Goal: Information Seeking & Learning: Find specific fact

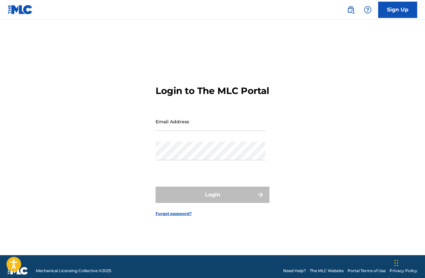
click at [188, 128] on input "Email Address" at bounding box center [211, 121] width 110 height 19
type input "[EMAIL_ADDRESS][PERSON_NAME][DOMAIN_NAME]"
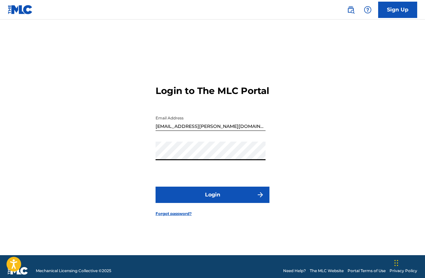
click at [204, 197] on button "Login" at bounding box center [213, 194] width 114 height 16
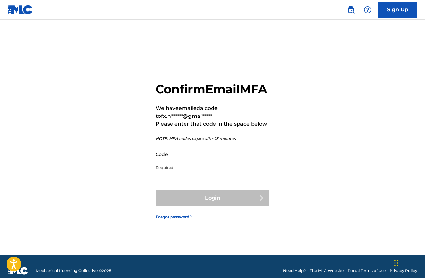
click at [169, 163] on input "Code" at bounding box center [211, 154] width 110 height 19
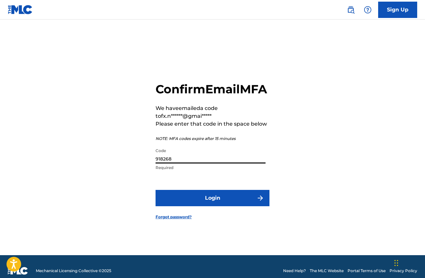
type input "918268"
click at [230, 204] on button "Login" at bounding box center [213, 198] width 114 height 16
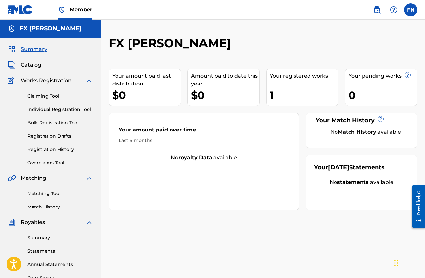
click at [41, 96] on link "Claiming Tool" at bounding box center [60, 96] width 66 height 7
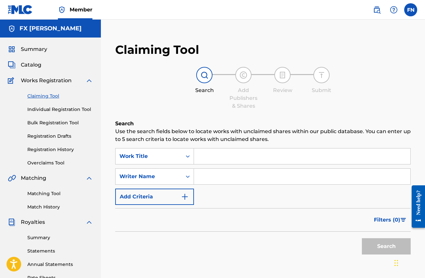
click at [41, 191] on link "Matching Tool" at bounding box center [60, 193] width 66 height 7
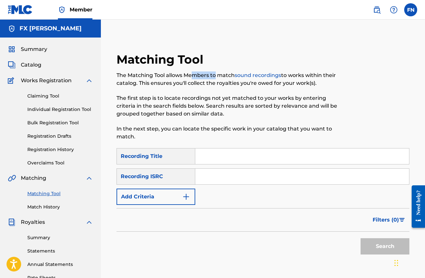
drag, startPoint x: 191, startPoint y: 74, endPoint x: 216, endPoint y: 74, distance: 24.4
click at [216, 74] on p "The Matching Tool allows Members to match sound recordings to works within thei…" at bounding box center [230, 79] width 226 height 16
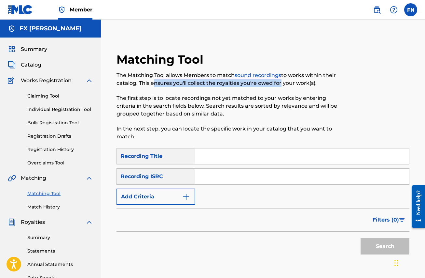
drag, startPoint x: 154, startPoint y: 83, endPoint x: 282, endPoint y: 82, distance: 127.7
click at [282, 82] on p "The Matching Tool allows Members to match sound recordings to works within thei…" at bounding box center [230, 79] width 226 height 16
click at [210, 156] on input "Search Form" at bounding box center [302, 156] width 214 height 16
paste input "YA NO ME IMPORTAS"
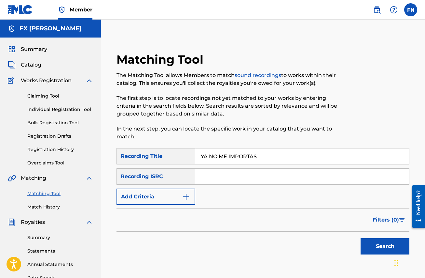
type input "YA NO ME IMPORTAS"
click at [207, 177] on input "Search Form" at bounding box center [302, 176] width 214 height 16
click at [204, 177] on input "Search Form" at bounding box center [302, 176] width 214 height 16
paste input "QZN882074543"
type input "QZN882074543"
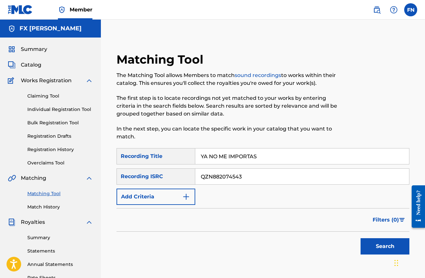
click at [390, 245] on button "Search" at bounding box center [385, 246] width 49 height 16
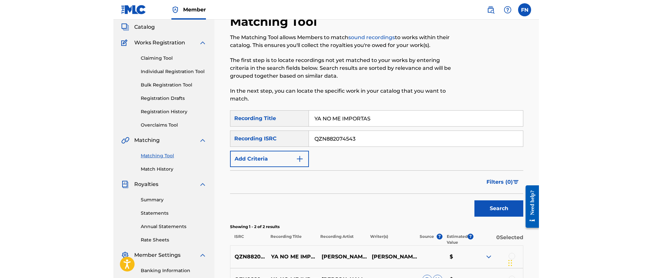
scroll to position [103, 0]
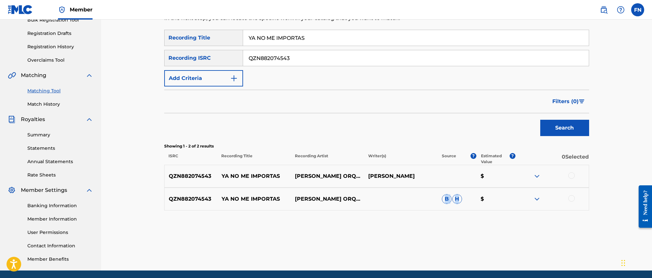
drag, startPoint x: 446, startPoint y: 197, endPoint x: 459, endPoint y: 199, distance: 13.2
click at [425, 199] on p "B H" at bounding box center [456, 199] width 39 height 10
click at [425, 199] on span "H" at bounding box center [457, 199] width 10 height 10
click at [425, 199] on img at bounding box center [537, 199] width 8 height 8
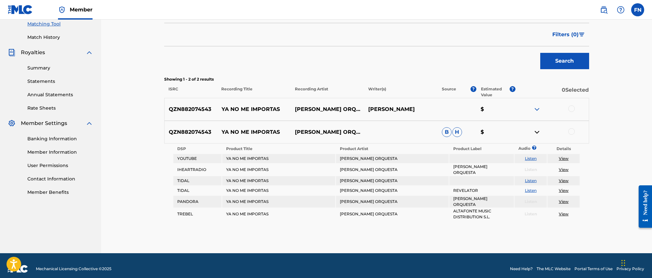
scroll to position [171, 0]
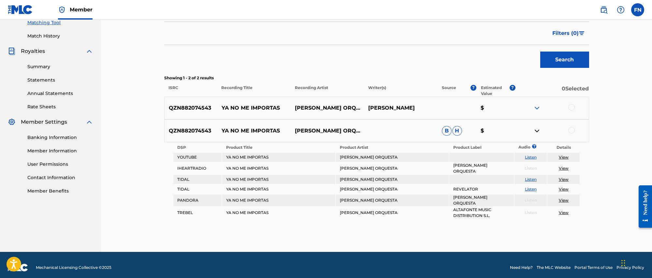
click at [425, 177] on link "Listen" at bounding box center [531, 179] width 12 height 5
click at [425, 156] on link "View" at bounding box center [564, 156] width 10 height 5
click at [425, 130] on div at bounding box center [571, 130] width 7 height 7
click at [425, 107] on img at bounding box center [537, 108] width 8 height 8
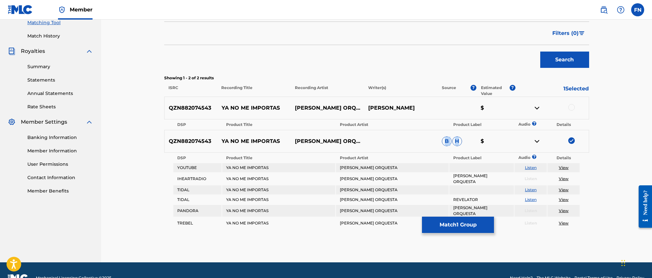
drag, startPoint x: 446, startPoint y: 140, endPoint x: 462, endPoint y: 141, distance: 16.3
click at [425, 141] on p "B H" at bounding box center [456, 141] width 39 height 10
click at [425, 140] on span "H" at bounding box center [457, 141] width 10 height 10
drag, startPoint x: 458, startPoint y: 140, endPoint x: 446, endPoint y: 142, distance: 11.8
click at [425, 142] on p "B H" at bounding box center [456, 141] width 39 height 10
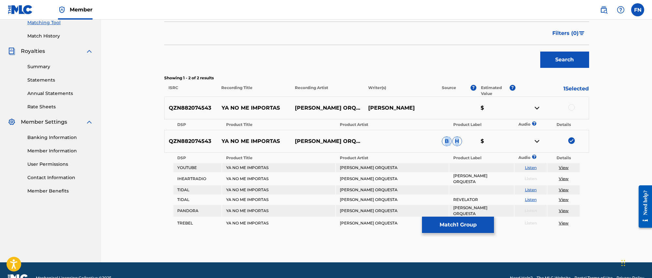
click at [425, 142] on span "B" at bounding box center [447, 141] width 10 height 10
click at [425, 140] on img at bounding box center [571, 140] width 7 height 7
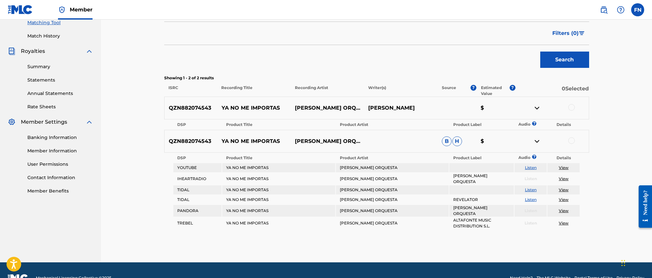
click at [425, 108] on div at bounding box center [571, 107] width 7 height 7
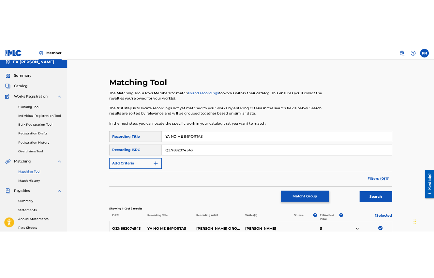
scroll to position [0, 0]
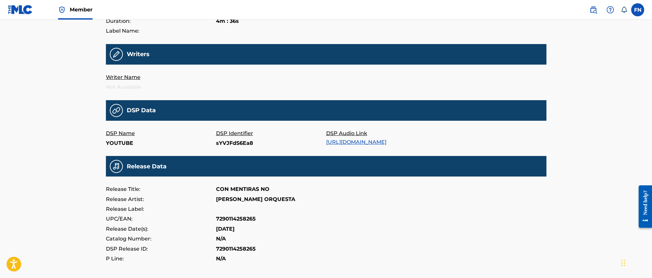
scroll to position [156, 0]
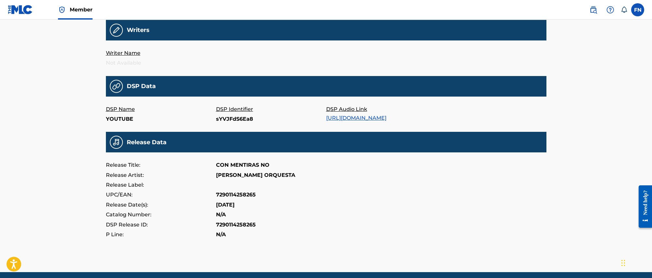
click at [230, 118] on p "sYVJFdS6Ea8" at bounding box center [271, 119] width 110 height 10
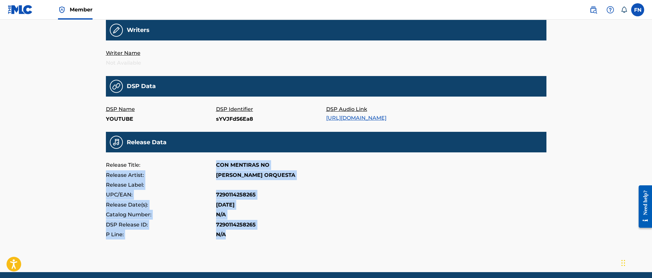
drag, startPoint x: 215, startPoint y: 172, endPoint x: 240, endPoint y: 237, distance: 69.6
click at [240, 237] on div "Release Title: CON MENTIRAS NO Release Artist: YAMBAO ORQUESTA Release Label: U…" at bounding box center [326, 199] width 440 height 79
click at [240, 237] on div "P Line: N/A" at bounding box center [326, 234] width 440 height 10
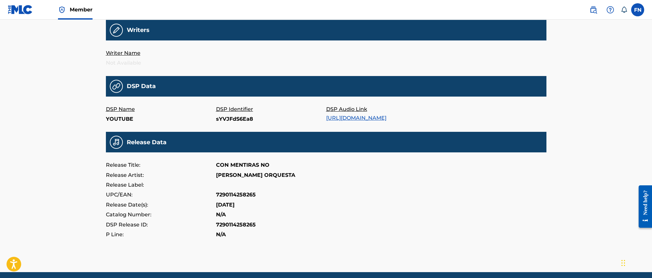
click at [351, 116] on link "https://music.youtube.com/watch?v=sYVJFdS6Ea8" at bounding box center [356, 118] width 60 height 6
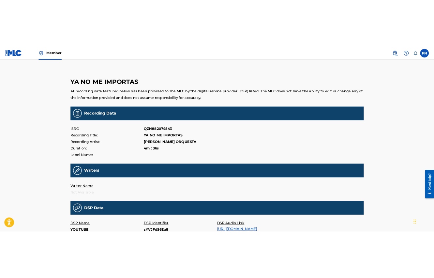
scroll to position [0, 0]
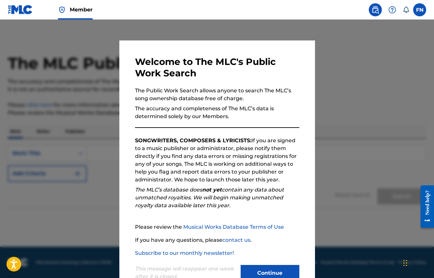
click at [268, 271] on button "Continue" at bounding box center [269, 272] width 59 height 16
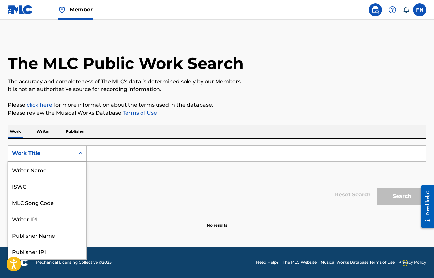
click at [79, 153] on icon "Search Form" at bounding box center [80, 153] width 4 height 2
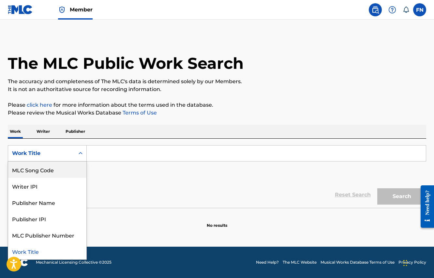
click at [58, 172] on div "MLC Song Code" at bounding box center [47, 169] width 78 height 16
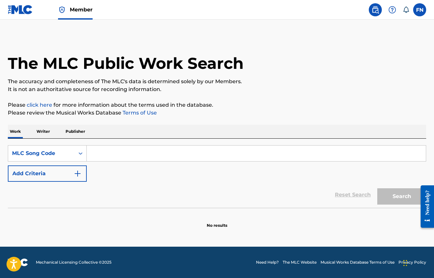
click at [106, 154] on input "Search Form" at bounding box center [256, 153] width 339 height 16
paste input "Y0752S"
type input "Y0752S"
click at [407, 199] on button "Search" at bounding box center [401, 196] width 49 height 16
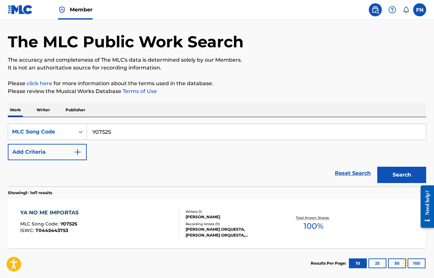
scroll to position [57, 0]
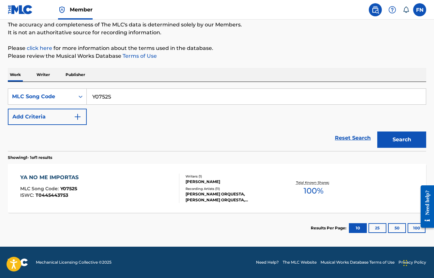
click at [251, 195] on div "[PERSON_NAME] ORQUESTA, [PERSON_NAME] ORQUESTA, [PERSON_NAME] ORQUESTA, [PERSON…" at bounding box center [231, 197] width 93 height 12
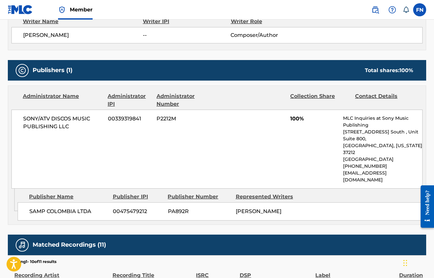
scroll to position [244, 0]
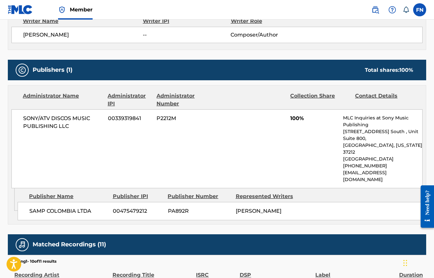
drag, startPoint x: 236, startPoint y: 196, endPoint x: 292, endPoint y: 197, distance: 56.0
click at [281, 207] on span "[PERSON_NAME]" at bounding box center [258, 210] width 46 height 6
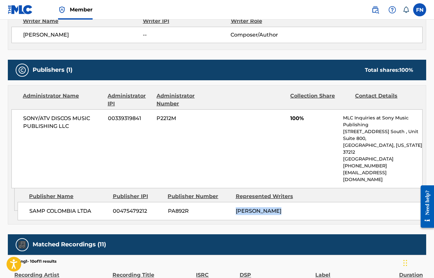
click at [281, 207] on span "[PERSON_NAME]" at bounding box center [258, 210] width 46 height 6
drag, startPoint x: 298, startPoint y: 195, endPoint x: 25, endPoint y: 199, distance: 272.3
click at [25, 202] on div "SAMP COLOMBIA LTDA 00475479212 PA892R [PERSON_NAME]" at bounding box center [220, 211] width 405 height 18
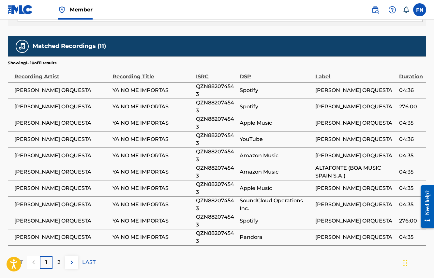
scroll to position [442, 0]
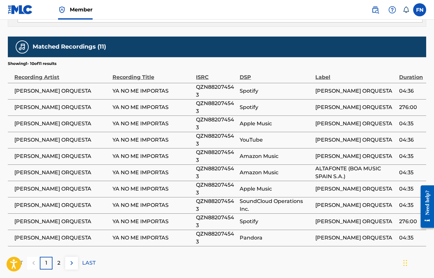
click at [70, 259] on img at bounding box center [72, 263] width 8 height 8
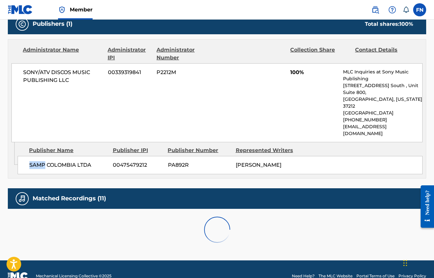
scroll to position [315, 0]
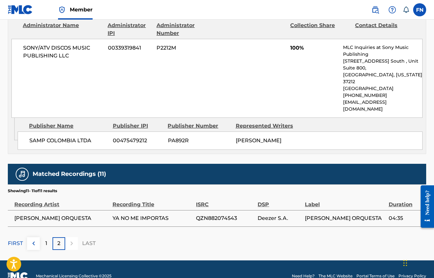
click at [274, 214] on span "Deezer S.A." at bounding box center [279, 218] width 44 height 8
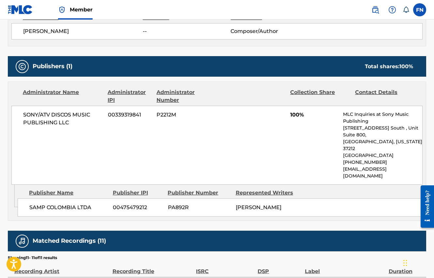
scroll to position [236, 0]
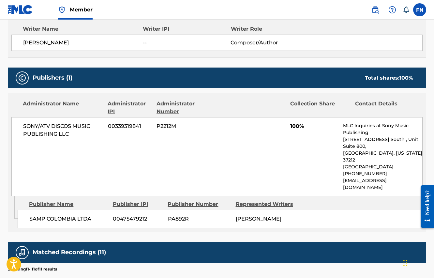
drag, startPoint x: 296, startPoint y: 205, endPoint x: 30, endPoint y: 207, distance: 265.5
click at [30, 209] on div "SAMP COLOMBIA LTDA 00475479212 PA892R [PERSON_NAME]" at bounding box center [220, 218] width 405 height 18
click at [30, 215] on span "SAMP COLOMBIA LTDA" at bounding box center [68, 219] width 78 height 8
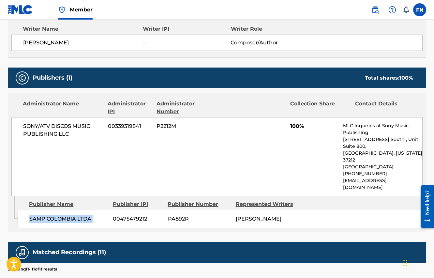
click at [30, 215] on span "SAMP COLOMBIA LTDA" at bounding box center [68, 219] width 78 height 8
